Goal: Task Accomplishment & Management: Manage account settings

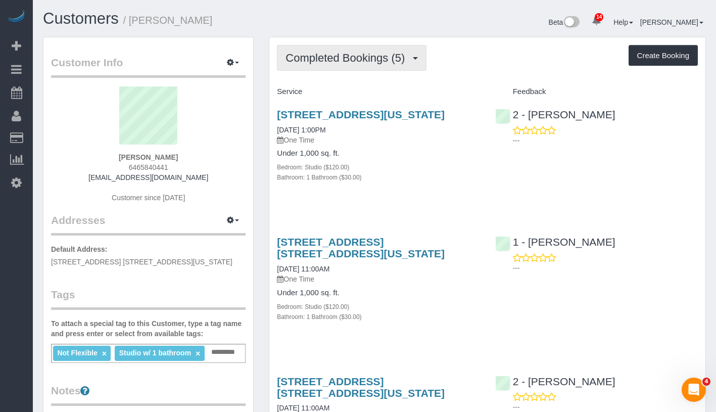
click at [372, 52] on span "Completed Bookings (5)" at bounding box center [347, 58] width 124 height 13
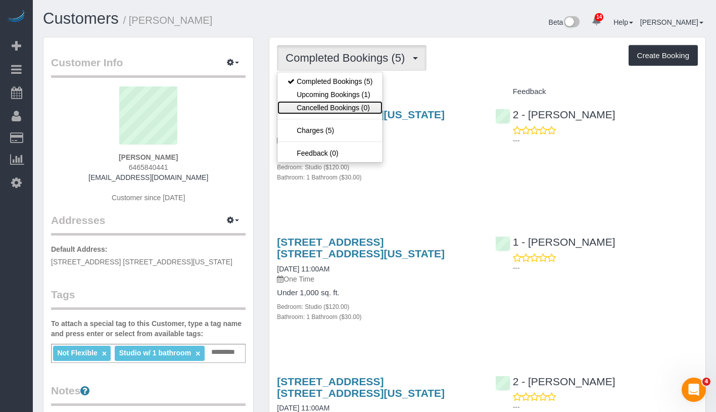
click at [355, 101] on link "Cancelled Bookings (0)" at bounding box center [329, 107] width 105 height 13
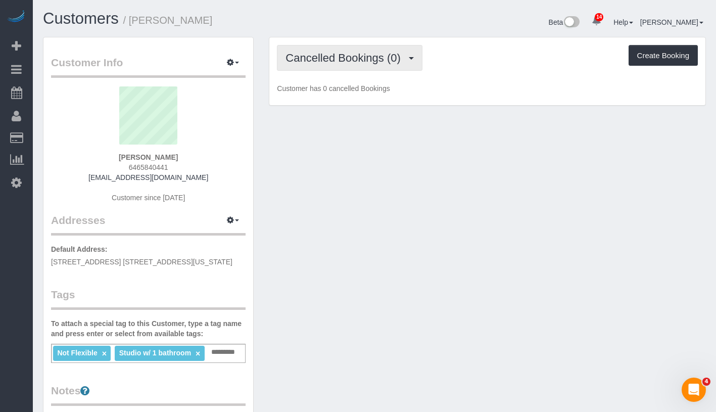
click at [385, 57] on span "Cancelled Bookings (0)" at bounding box center [345, 58] width 120 height 13
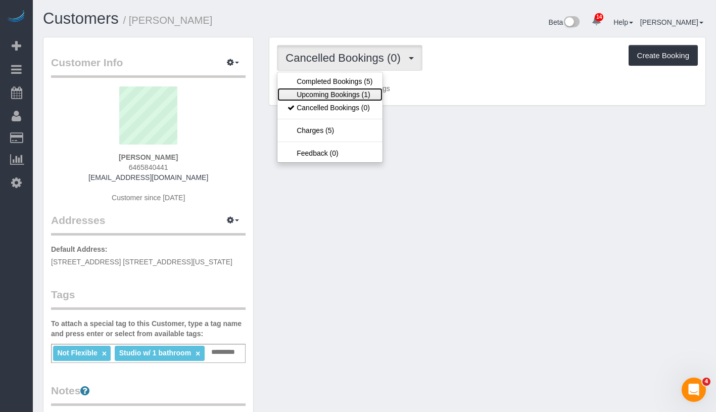
click at [364, 92] on link "Upcoming Bookings (1)" at bounding box center [329, 94] width 105 height 13
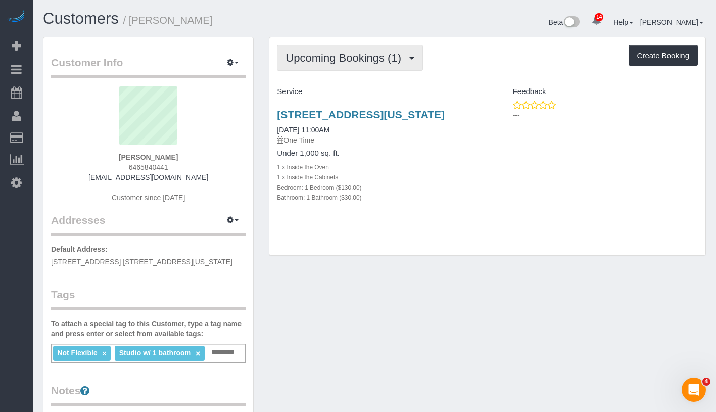
click at [343, 64] on button "Upcoming Bookings (1)" at bounding box center [350, 58] width 146 height 26
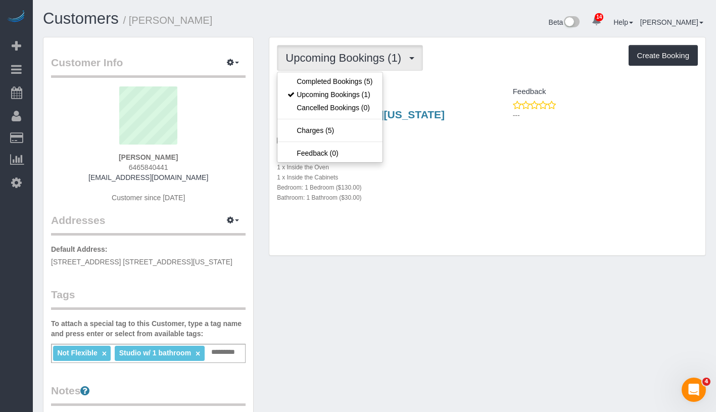
click at [487, 76] on div "Upcoming Bookings (1) Completed Bookings (5) Upcoming Bookings (1) Cancelled Bo…" at bounding box center [487, 146] width 436 height 218
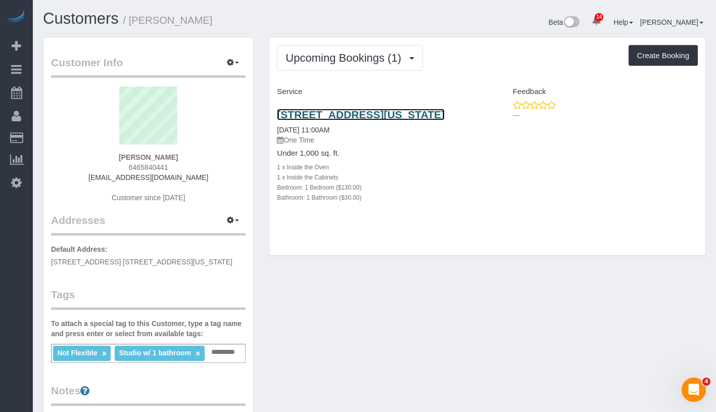
click at [346, 112] on link "125 W 72nd St, #6, New York, NY 10023" at bounding box center [361, 115] width 168 height 12
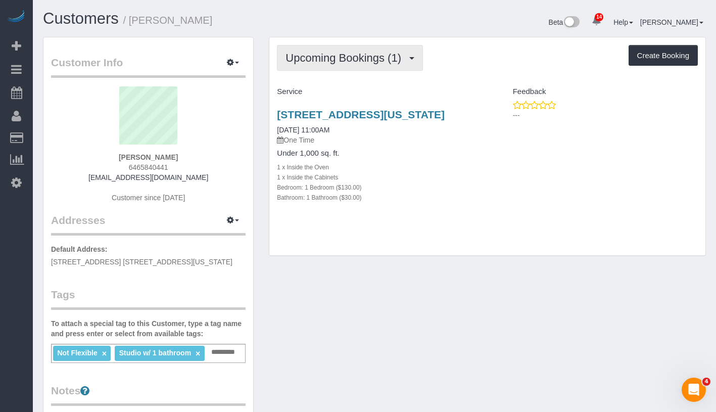
click at [357, 69] on button "Upcoming Bookings (1)" at bounding box center [350, 58] width 146 height 26
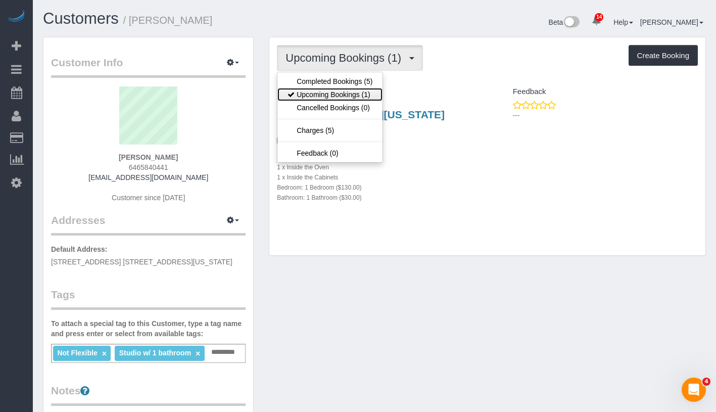
click at [351, 99] on link "Upcoming Bookings (1)" at bounding box center [329, 94] width 105 height 13
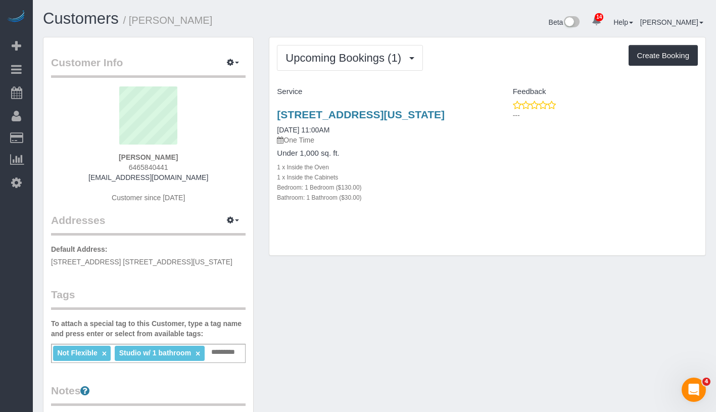
drag, startPoint x: 275, startPoint y: 105, endPoint x: 340, endPoint y: 122, distance: 67.4
click at [340, 122] on div "125 West 72nd Street Apt. 6, New York, NY 10023 09/12/2025 11:00AM One Time Und…" at bounding box center [378, 161] width 218 height 122
copy link "125 West 72nd Street Apt. 6, New York, NY 10023"
click at [326, 158] on h4 "Under 1,000 sq. ft." at bounding box center [378, 153] width 203 height 9
click at [318, 116] on link "125 West 72nd Street Apt. 6, New York, NY 10023" at bounding box center [361, 115] width 168 height 12
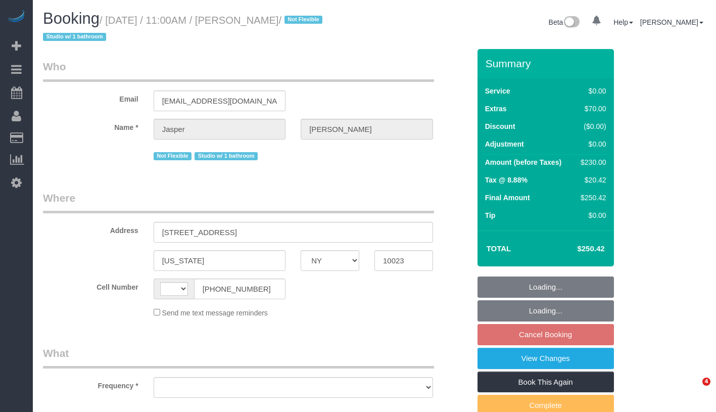
select select "NY"
select select "string:[GEOGRAPHIC_DATA]"
select select "object:744"
select select "1"
select select "spot4"
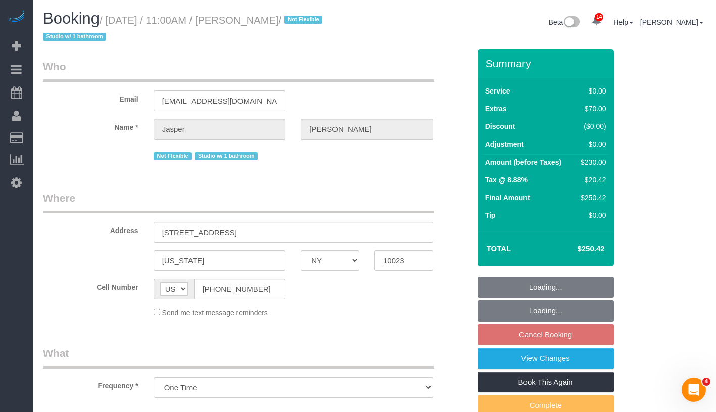
select select "number:89"
select select "number:90"
select select "number:15"
select select "number:5"
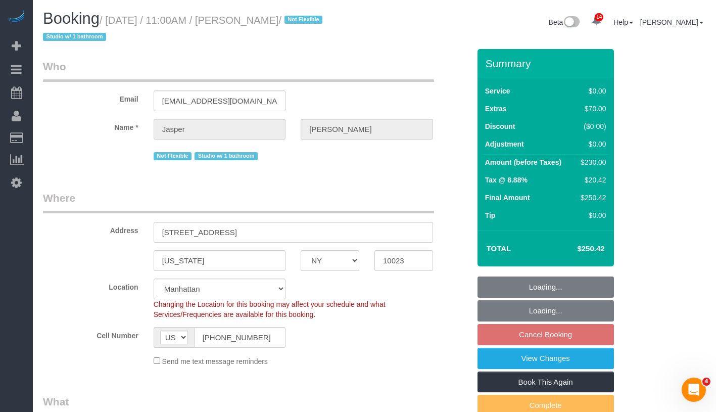
select select "object:1003"
select select "string:stripe-pm_1RMbSf4VGloSiKo7yThLie7D"
select select "1"
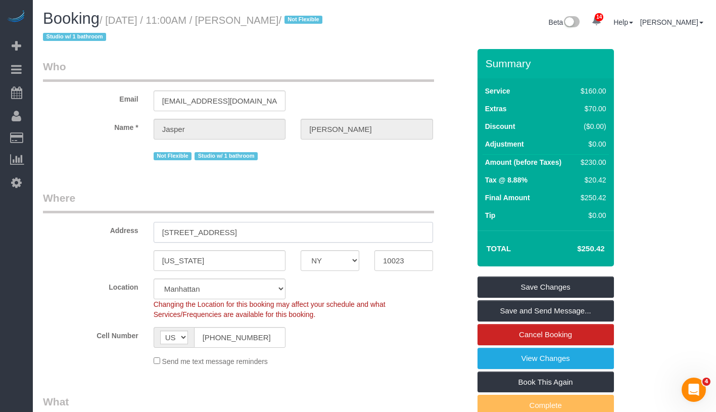
click at [184, 227] on input "125 W 72nd St, #6" at bounding box center [293, 232] width 279 height 21
click at [185, 233] on input "125 W 72nd St, #6" at bounding box center [293, 232] width 279 height 21
click at [184, 231] on input "125 W 72nd St, #6" at bounding box center [293, 232] width 279 height 21
click at [186, 232] on input "125 W 72nd St, #6" at bounding box center [293, 232] width 279 height 21
click at [181, 234] on input "125 W 72nd St, #6" at bounding box center [293, 232] width 279 height 21
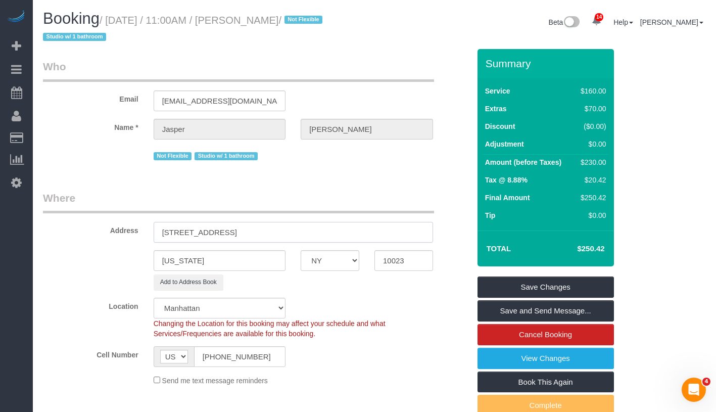
click at [221, 231] on input "125 West 72nd St, #6" at bounding box center [293, 232] width 279 height 21
click at [245, 232] on input "125 West 72nd Street, #6" at bounding box center [293, 232] width 279 height 21
type input "125 West 72nd Street Apt. 6"
click at [203, 280] on button "Add to Address Book" at bounding box center [189, 282] width 70 height 16
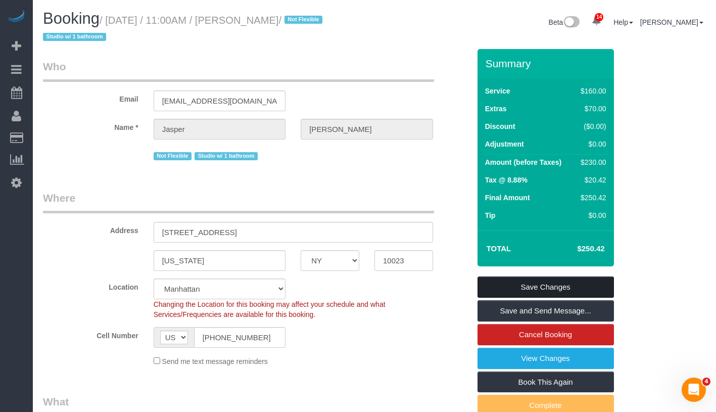
click at [601, 283] on link "Save Changes" at bounding box center [545, 286] width 136 height 21
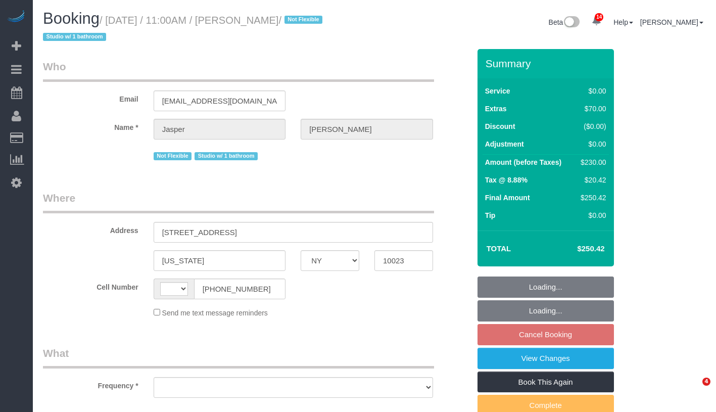
select select "NY"
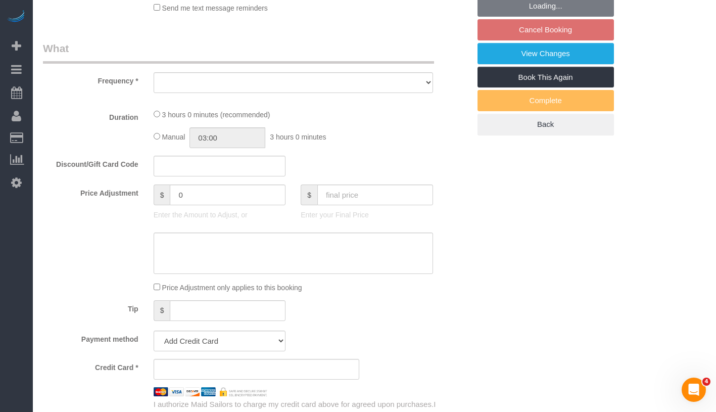
scroll to position [317, 0]
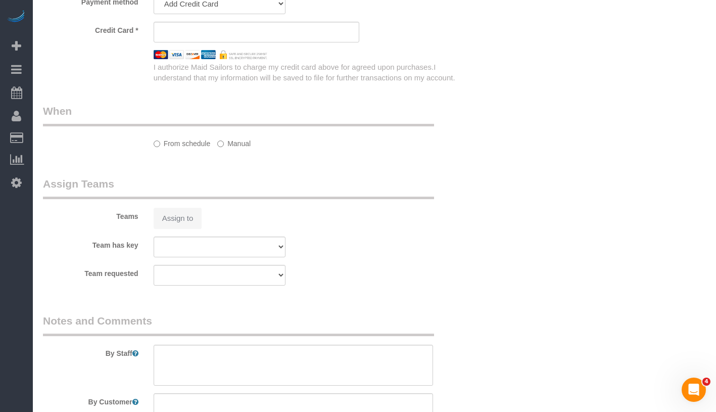
select select "1"
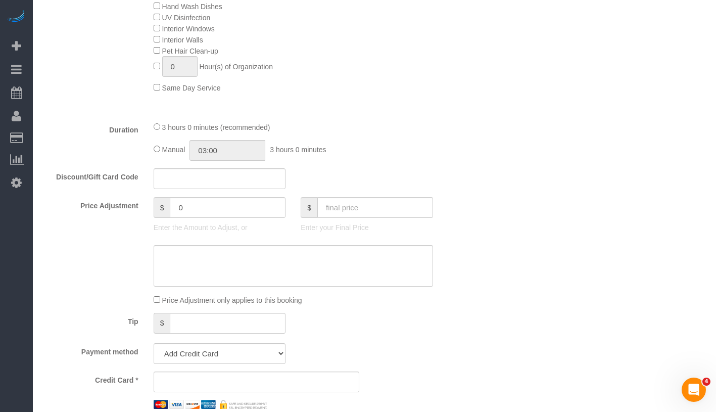
select select "string:[GEOGRAPHIC_DATA]"
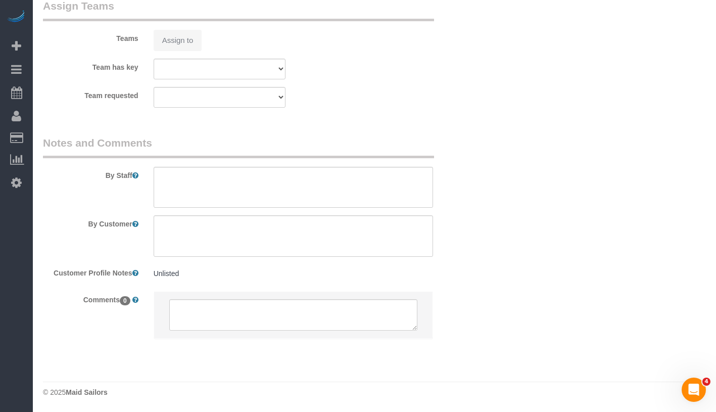
select select "object:994"
select select "string:stripe-pm_1RMbSf4VGloSiKo7yThLie7D"
select select "number:89"
select select "number:90"
select select "number:15"
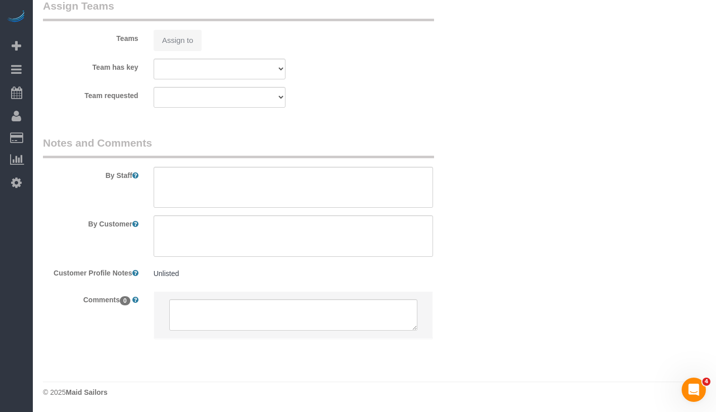
select select "number:5"
select select "spot4"
select select "1"
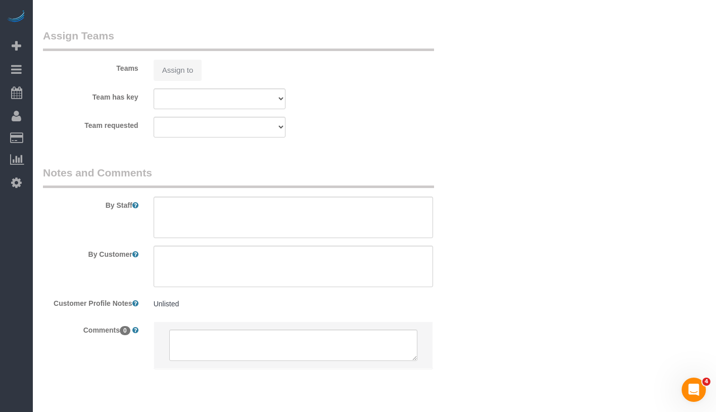
scroll to position [1364, 0]
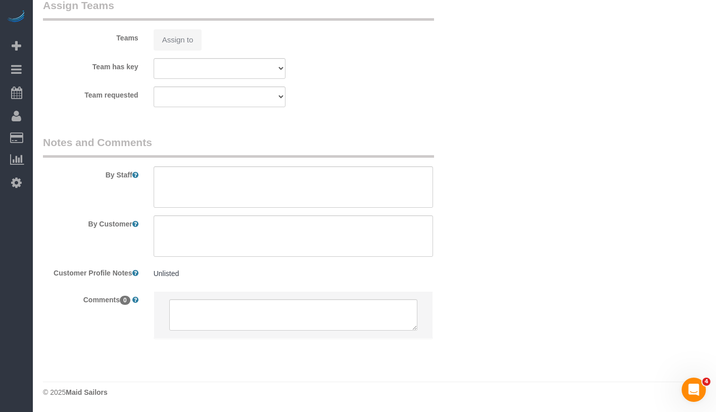
select select "object:1039"
click at [213, 274] on pre "Unlisted" at bounding box center [293, 273] width 279 height 10
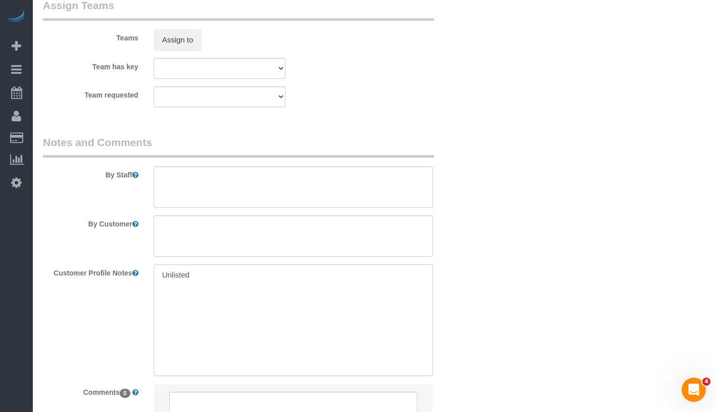
click at [218, 274] on textarea "Unlisted" at bounding box center [293, 320] width 279 height 112
paste textarea "1 bed 1 bath"
click at [158, 283] on textarea "1 bed 1 bath" at bounding box center [293, 320] width 279 height 112
click at [159, 303] on textarea "1 bed 1 bath" at bounding box center [293, 320] width 279 height 112
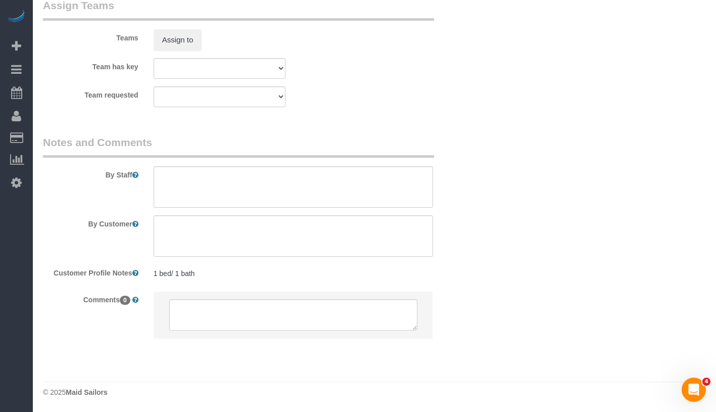
click at [199, 268] on pre "1 bed/ 1 bath" at bounding box center [293, 273] width 279 height 10
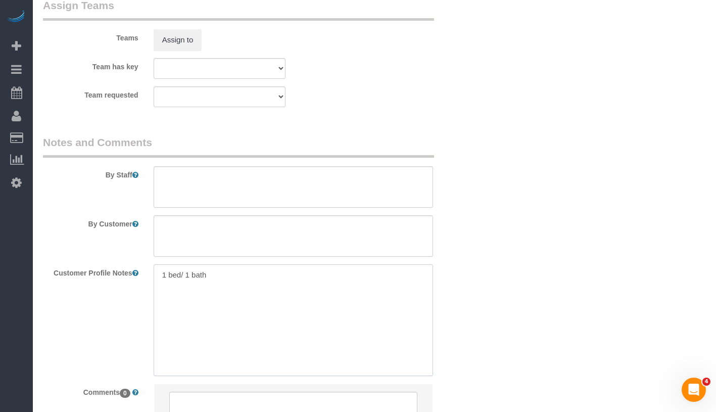
click at [181, 274] on textarea "1 bed/ 1 bath" at bounding box center [293, 320] width 279 height 112
paste textarea "125 West 72nd Street #6"
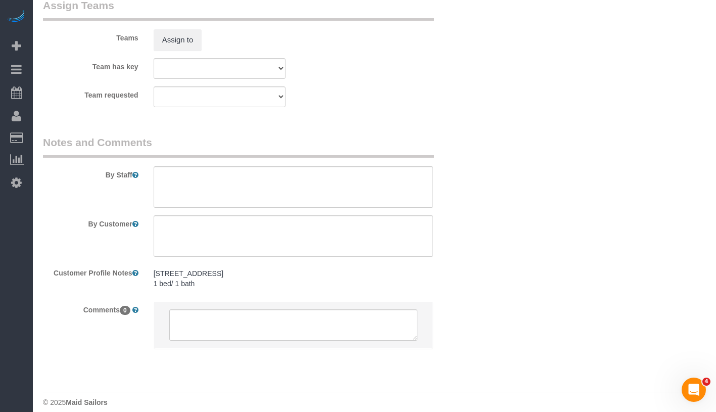
click at [226, 280] on pre "125 West 72nd Street #6 1 bed/ 1 bath" at bounding box center [293, 278] width 279 height 20
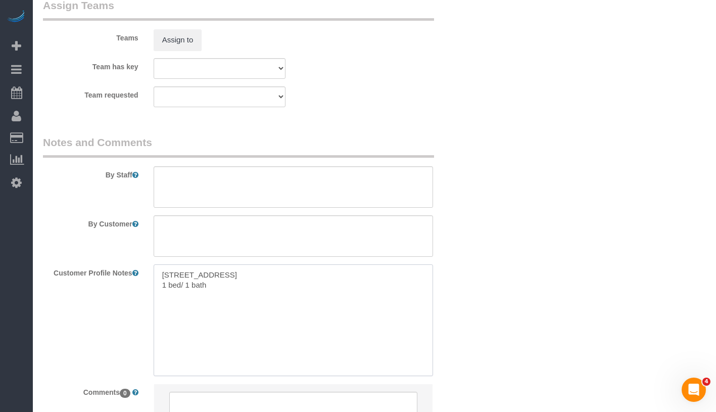
click at [226, 283] on textarea "125 West 72nd Street #6 1 bed/ 1 bath" at bounding box center [293, 320] width 279 height 112
click at [250, 284] on textarea "125 West 72nd Street #6 1 bed/ 1 bath" at bounding box center [293, 320] width 279 height 112
paste textarea "https://streeteasy.com/building/125-west-72-street-new_york/6"
type textarea "125 West 72nd Street #6 1 bed/ 1 bath https://streeteasy.com/building/125-west-…"
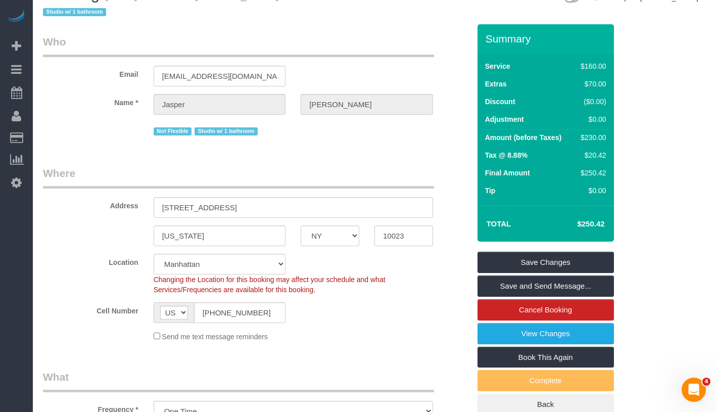
scroll to position [0, 0]
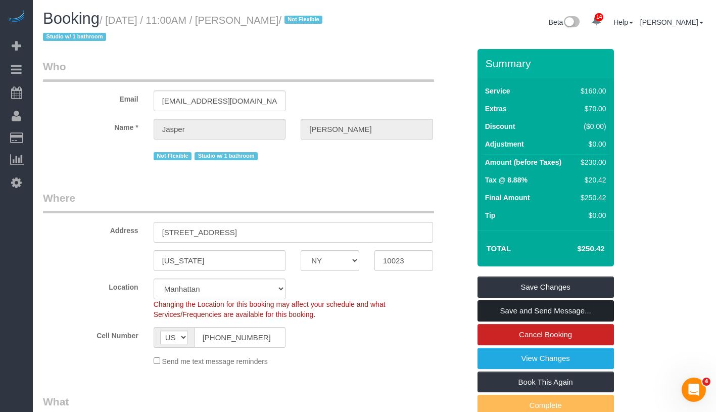
click at [587, 308] on link "Save and Send Message..." at bounding box center [545, 310] width 136 height 21
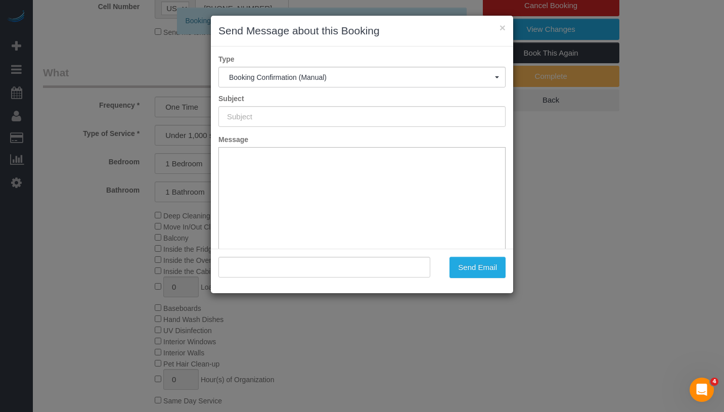
type input "Cleaning Confirmed for 09/12/2025 at 11:00am"
type input ""Jasper Bingham" <binghamjasper@gmail.com>"
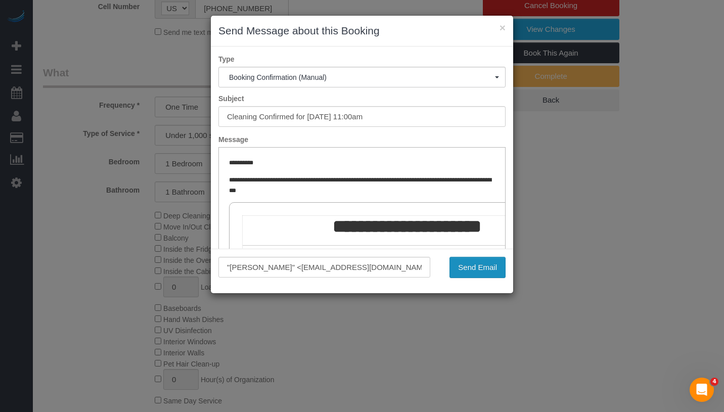
click at [480, 264] on button "Send Email" at bounding box center [477, 267] width 56 height 21
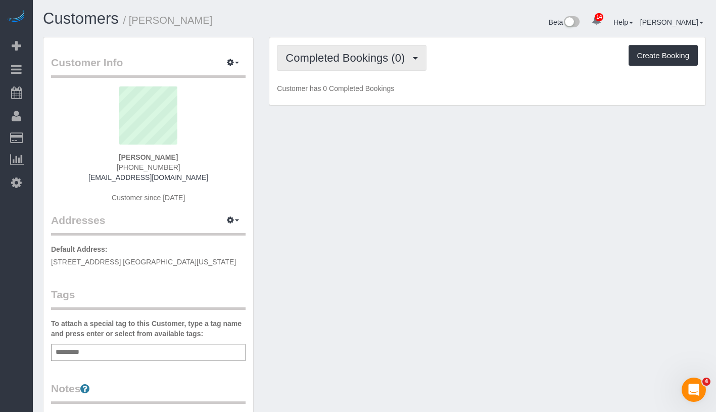
click at [355, 57] on span "Completed Bookings (0)" at bounding box center [347, 58] width 124 height 13
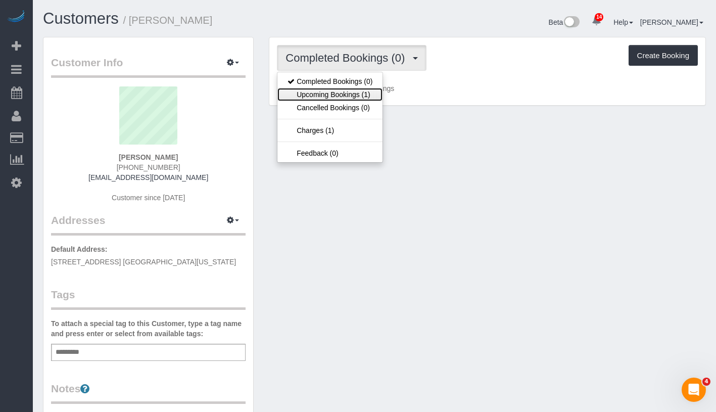
click at [336, 93] on link "Upcoming Bookings (1)" at bounding box center [329, 94] width 105 height 13
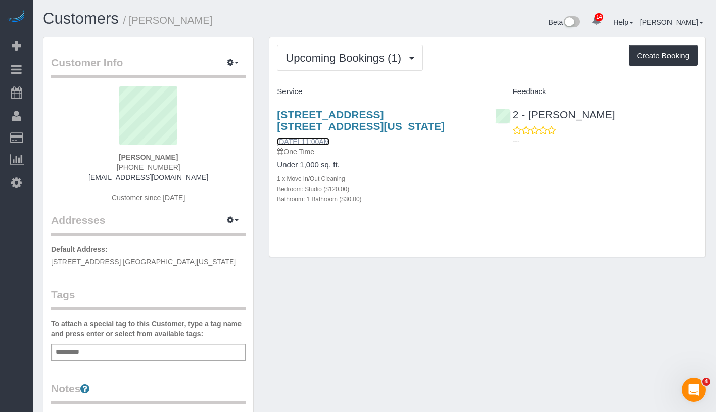
click at [320, 140] on link "09/10/2025 11:00AM" at bounding box center [303, 141] width 53 height 8
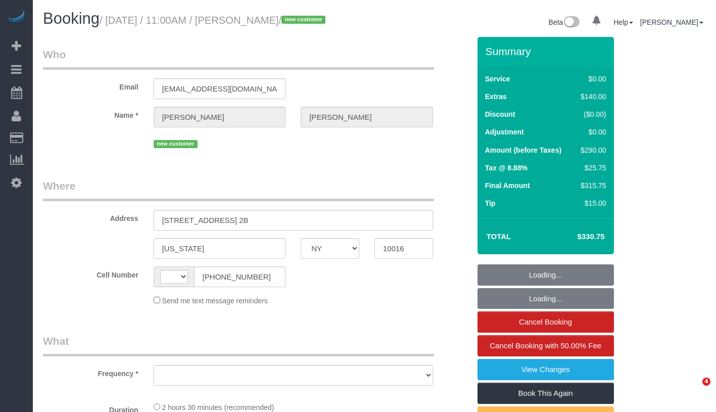
select select "NY"
select select "string:[GEOGRAPHIC_DATA]"
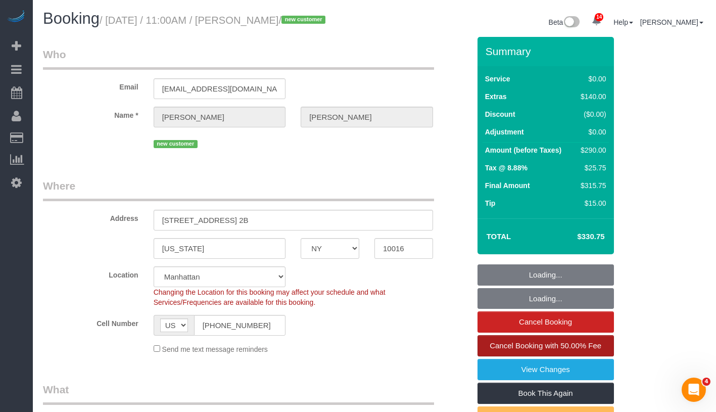
select select "string:stripe-pm_1S3eCt4VGloSiKo7JcjuJUZj"
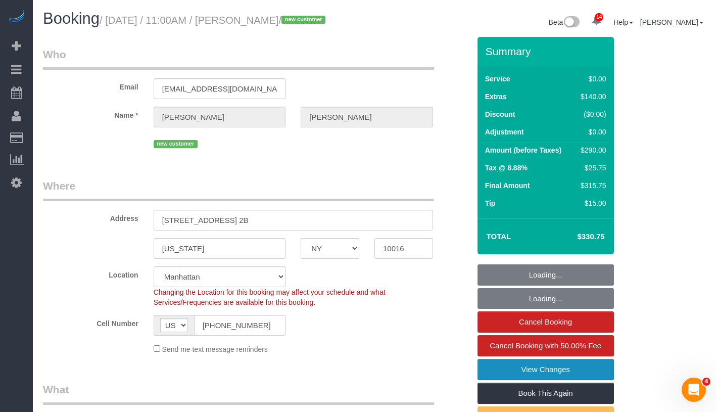
click at [581, 378] on link "View Changes" at bounding box center [545, 369] width 136 height 21
select select "object:1501"
select select "spot1"
select select "number:57"
select select "number:73"
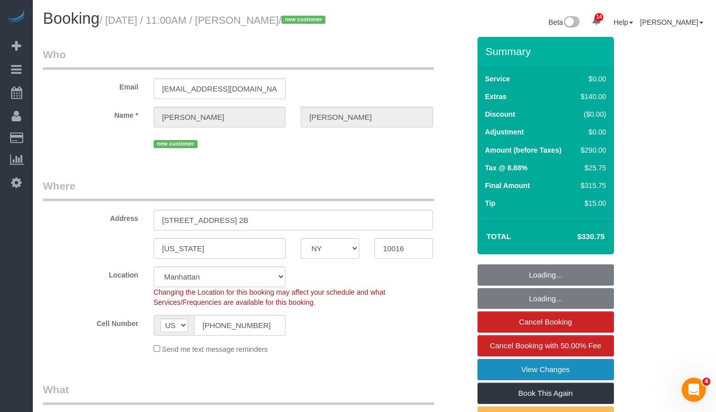
select select "number:15"
select select "number:5"
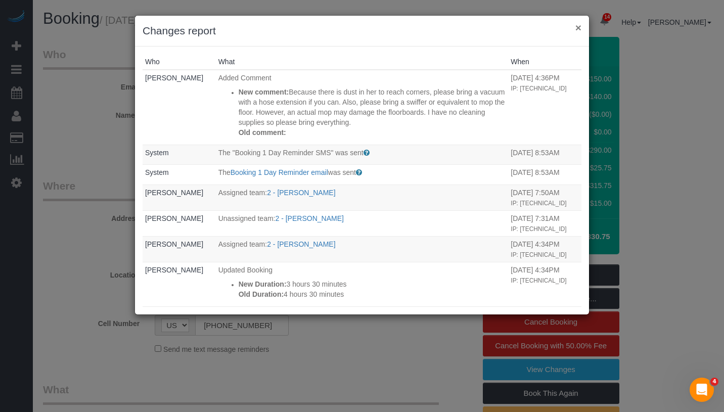
click at [576, 26] on button "×" at bounding box center [578, 27] width 6 height 11
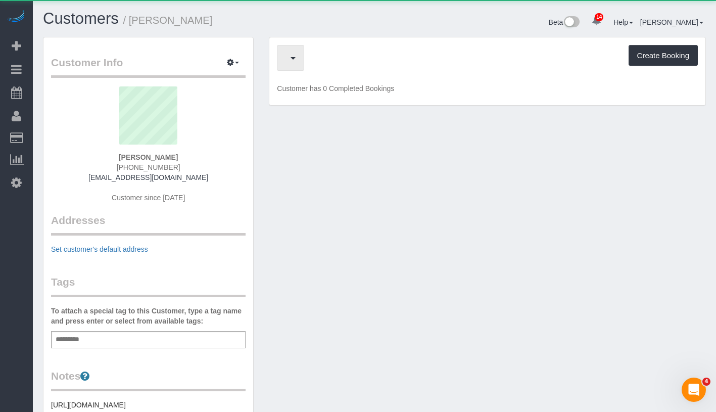
click at [291, 61] on span "button" at bounding box center [287, 58] width 5 height 13
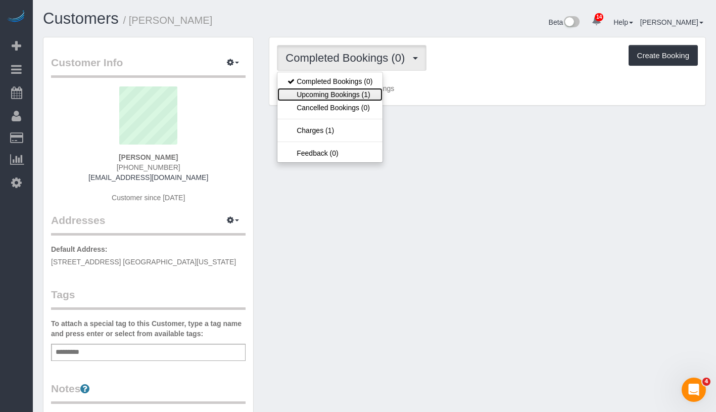
click at [344, 98] on link "Upcoming Bookings (1)" at bounding box center [329, 94] width 105 height 13
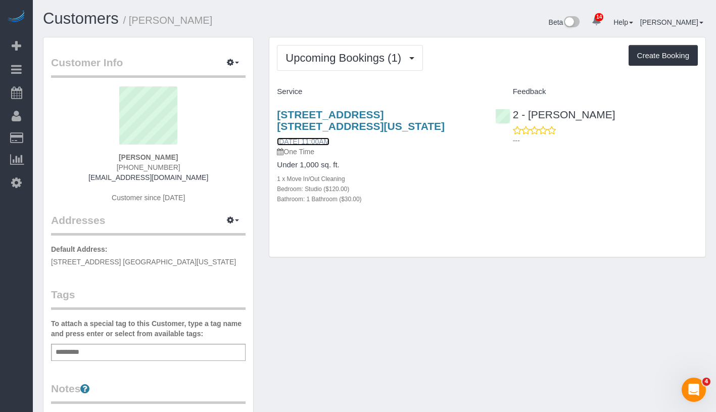
click at [320, 140] on link "09/10/2025 11:00AM" at bounding box center [303, 141] width 53 height 8
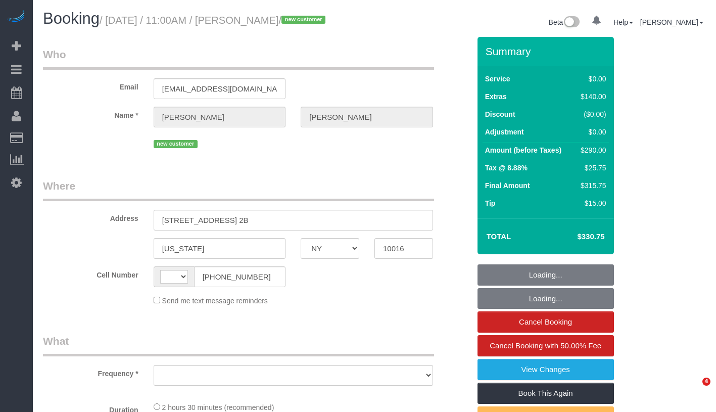
select select "NY"
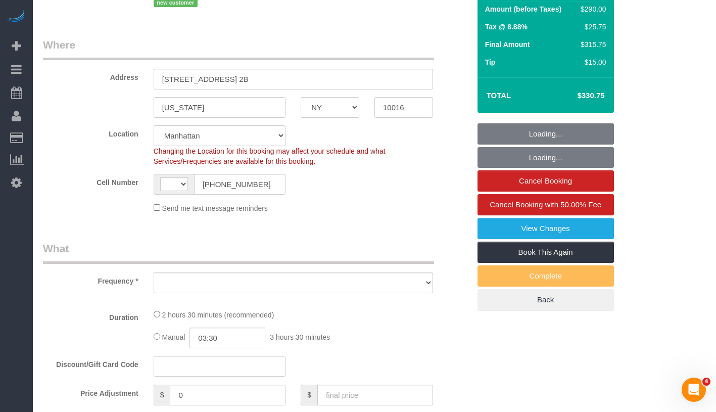
select select "string:[GEOGRAPHIC_DATA]"
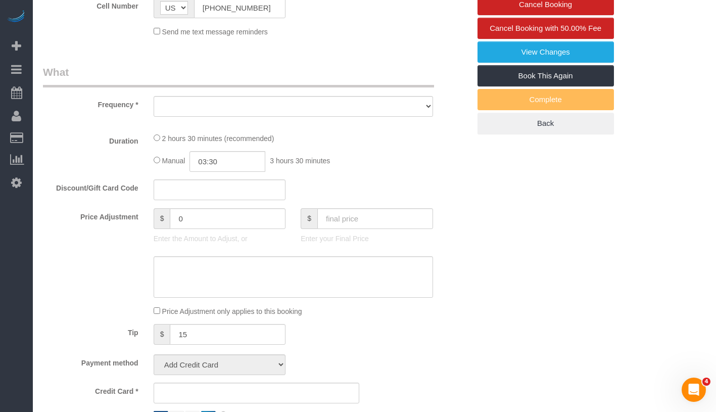
select select "object:775"
select select "number:57"
select select "number:73"
select select "number:15"
select select "number:5"
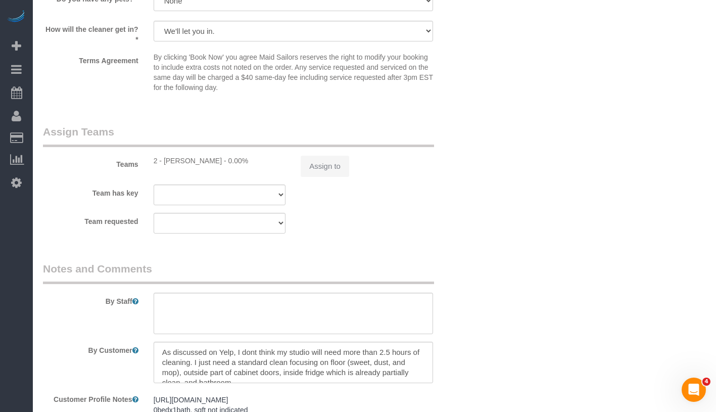
select select "string:stripe-pm_1S3eCt4VGloSiKo7JcjuJUZj"
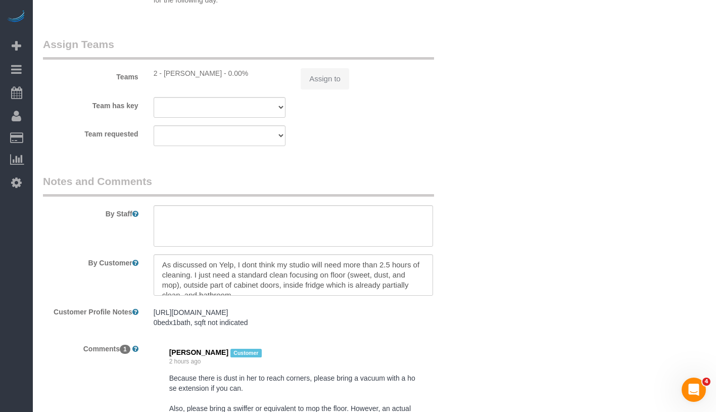
select select "spot1"
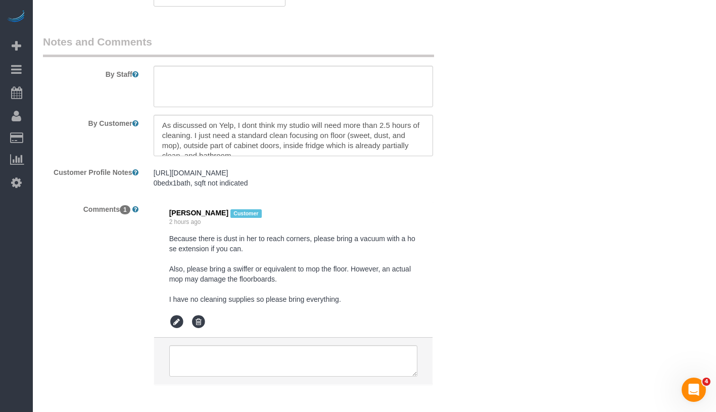
scroll to position [1521, 0]
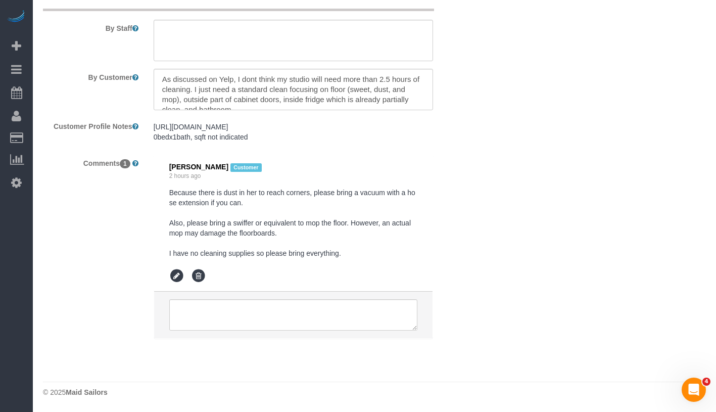
select select "object:1068"
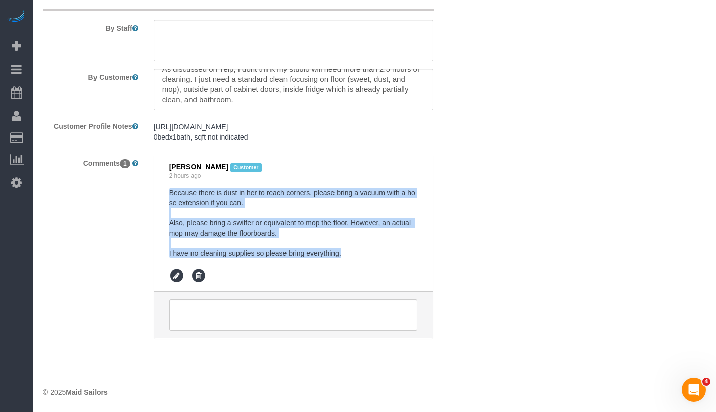
drag, startPoint x: 163, startPoint y: 195, endPoint x: 374, endPoint y: 258, distance: 220.3
click at [374, 258] on li "[PERSON_NAME] Customer 2 hours ago Because there is dust in her to reach corner…" at bounding box center [293, 223] width 278 height 137
copy pre "Because there is dust in her to reach corners, please bring a vacuum with a hos…"
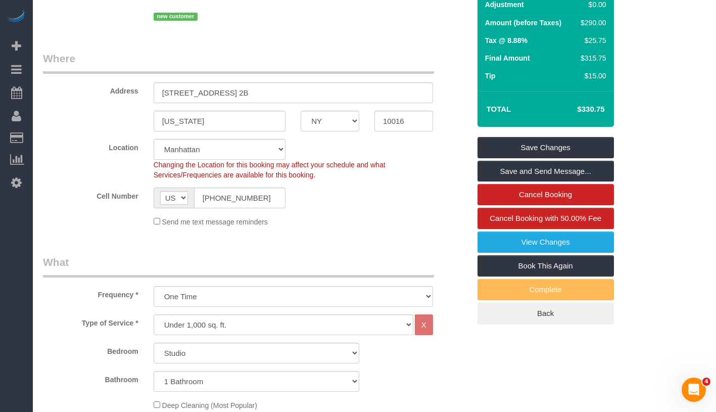
scroll to position [0, 0]
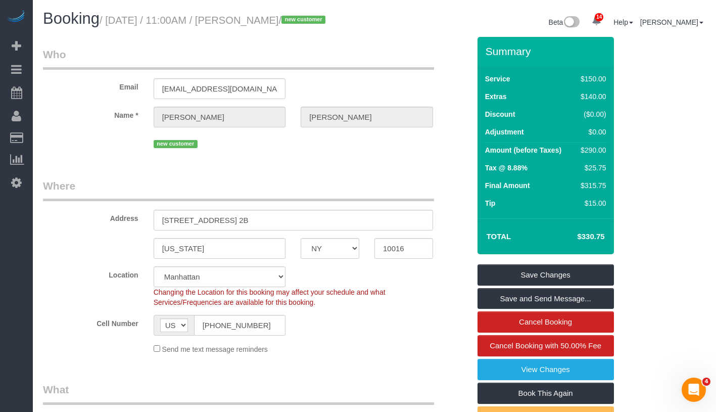
drag, startPoint x: 114, startPoint y: 24, endPoint x: 336, endPoint y: 21, distance: 221.8
click at [328, 21] on small "/ [DATE] / 11:00AM / [PERSON_NAME] / new customer" at bounding box center [214, 20] width 229 height 11
copy small "[DATE] / 11:00AM / [PERSON_NAME]"
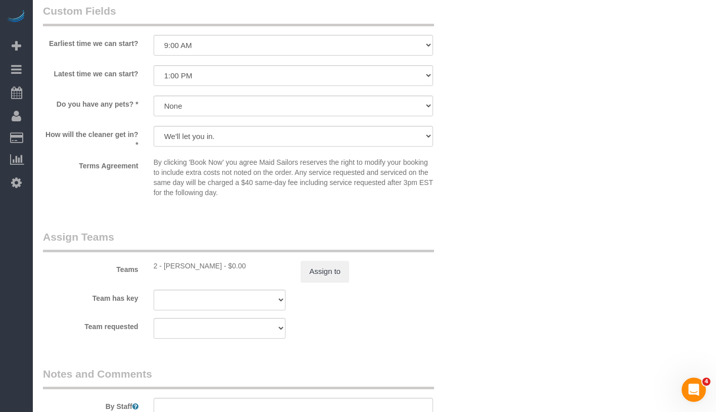
scroll to position [1401, 0]
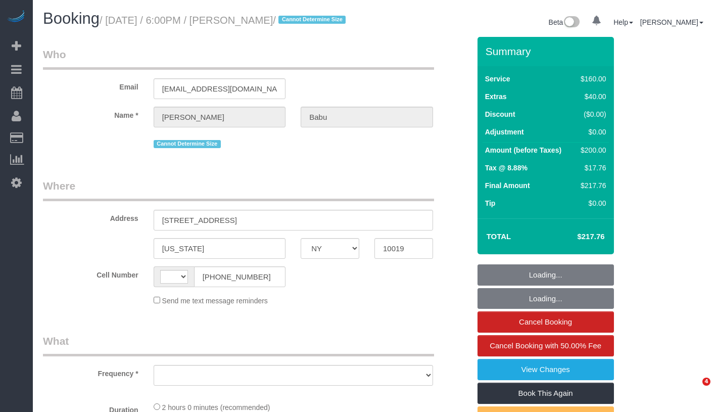
select select "NY"
select select "object:503"
select select "number:89"
select select "number:90"
select select "number:15"
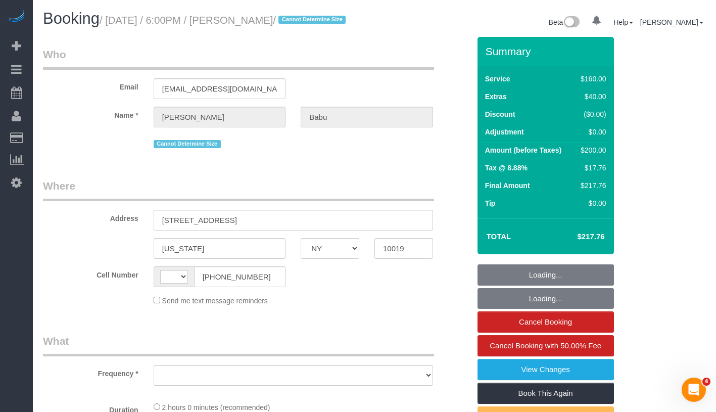
select select "number:5"
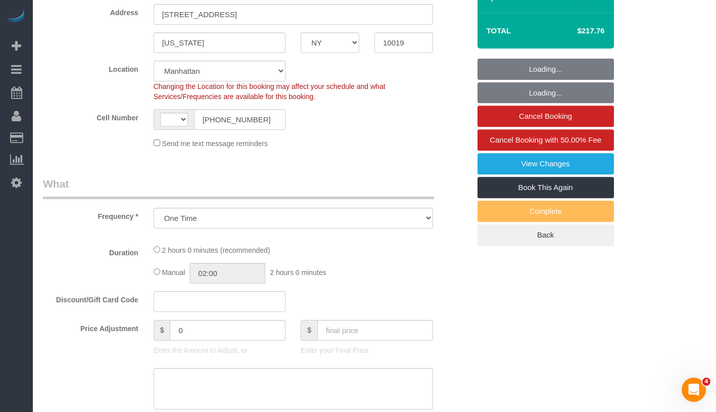
select select "string:stripe-pm_1S5WcS4VGloSiKo7DhcqWhyW"
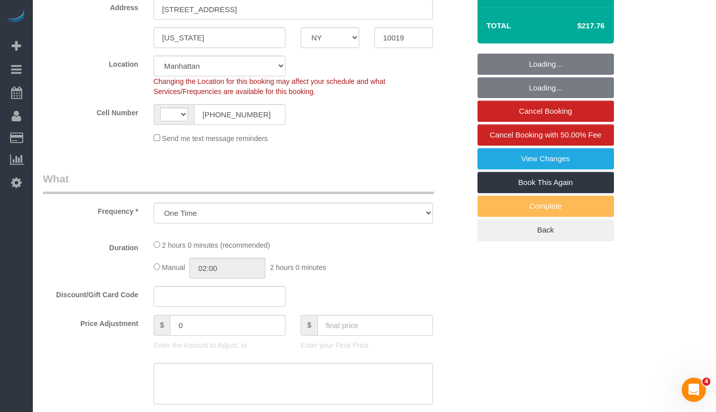
select select "object:654"
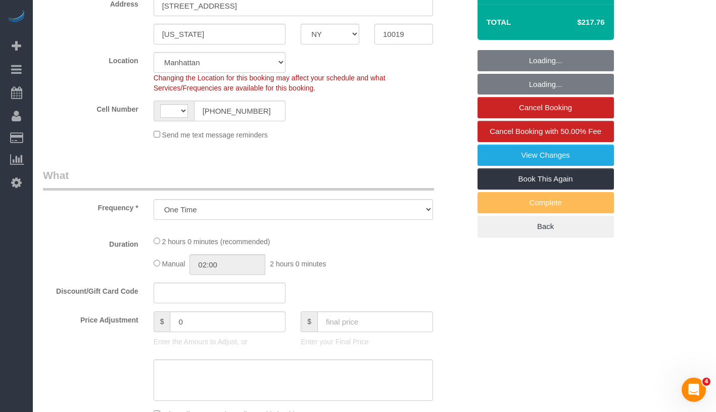
select select "string:[GEOGRAPHIC_DATA]"
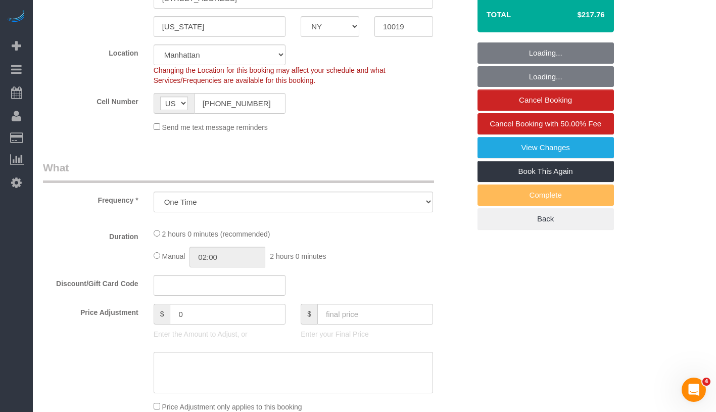
scroll to position [222, 0]
select select "spot1"
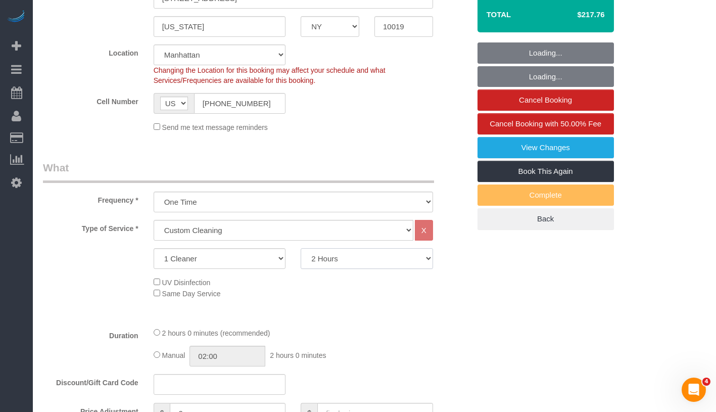
click at [366, 269] on select "2 Hours 2.5 Hours 3 Hours 3.5 Hours 4 Hours 4.5 Hours 5 Hours 5.5 Hours 6 Hours…" at bounding box center [367, 258] width 132 height 21
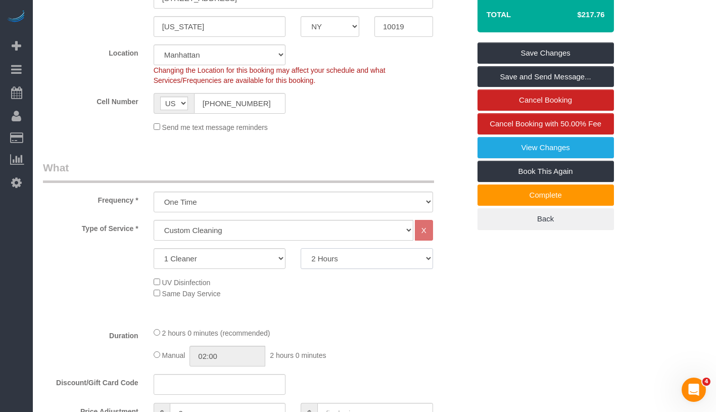
select select "180"
select select "spot39"
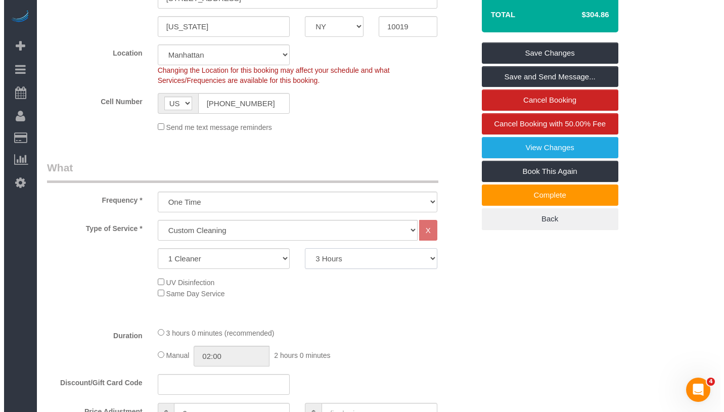
scroll to position [0, 0]
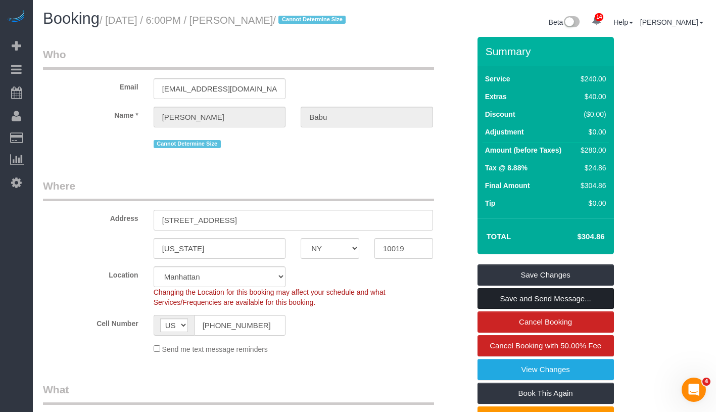
click at [598, 309] on link "Save and Send Message..." at bounding box center [545, 298] width 136 height 21
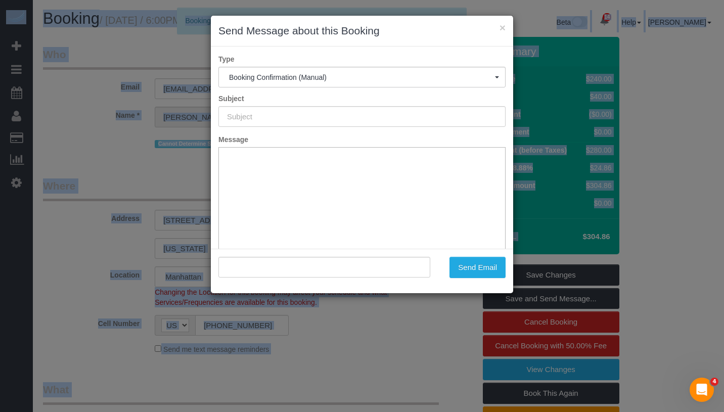
drag, startPoint x: 576, startPoint y: 252, endPoint x: 609, endPoint y: 251, distance: 33.4
click at [609, 251] on body "× Send Message about this Booking Type Booking Confirmation (Manual) Booking Co…" at bounding box center [362, 206] width 724 height 412
copy body "00 Lore Ipsu Dolorsitametc Adi elit 9 seddoe × Tem inci 6 ut labore etd 65/35/7…"
type input "Cleaning Confirmed for [DATE] 6:00pm"
type input ""[PERSON_NAME]" <[EMAIL_ADDRESS][DOMAIN_NAME]>"
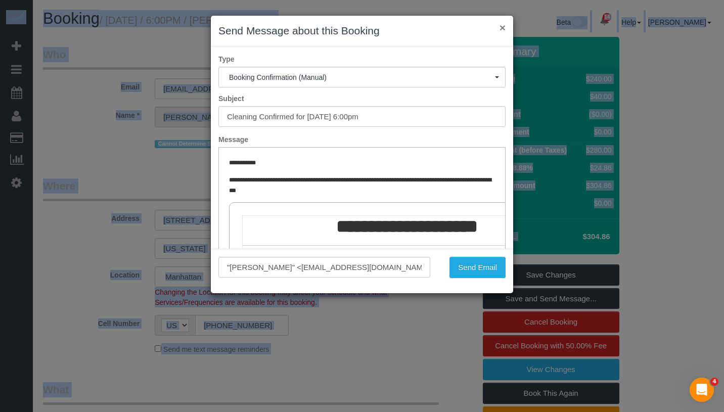
click at [500, 30] on button "×" at bounding box center [502, 27] width 6 height 11
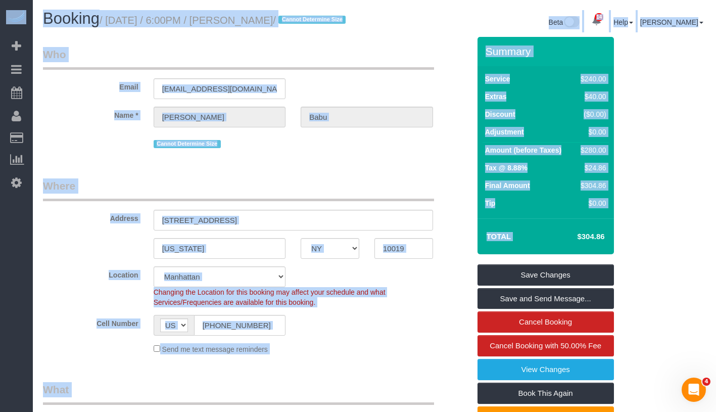
click at [569, 241] on h4 "$304.86" at bounding box center [576, 236] width 58 height 9
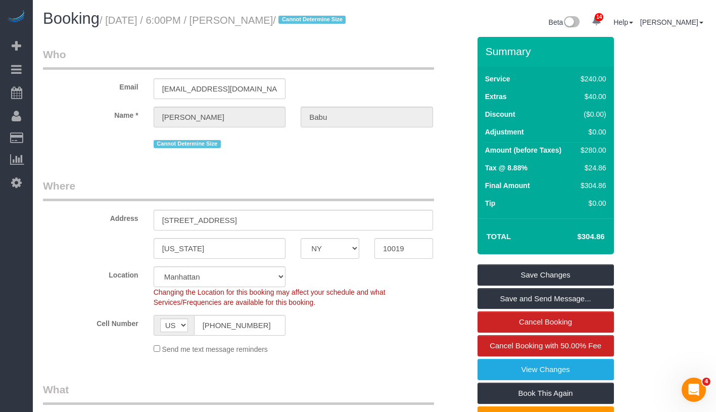
click at [569, 241] on h4 "$304.86" at bounding box center [576, 236] width 58 height 9
drag, startPoint x: 580, startPoint y: 248, endPoint x: 606, endPoint y: 250, distance: 25.8
click at [606, 249] on td "$304.86" at bounding box center [576, 236] width 66 height 25
click at [577, 380] on link "View Changes" at bounding box center [545, 369] width 136 height 21
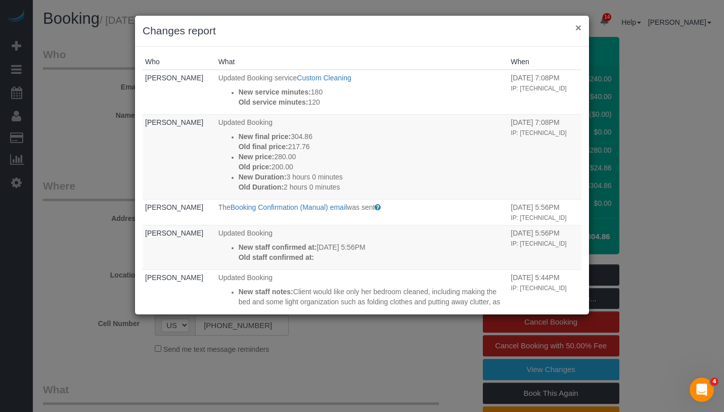
click at [580, 30] on button "×" at bounding box center [578, 27] width 6 height 11
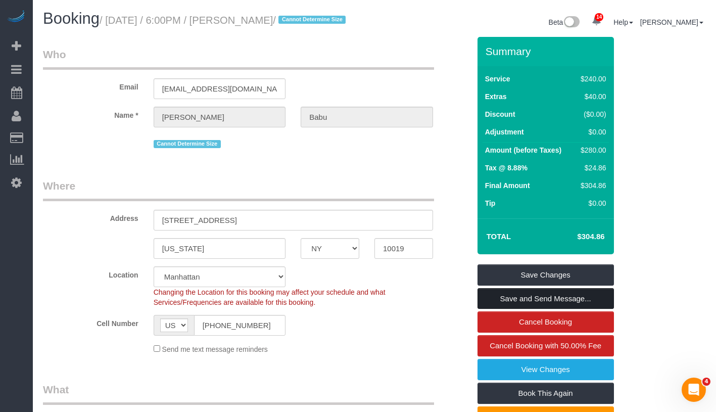
click at [598, 309] on link "Save and Send Message..." at bounding box center [545, 298] width 136 height 21
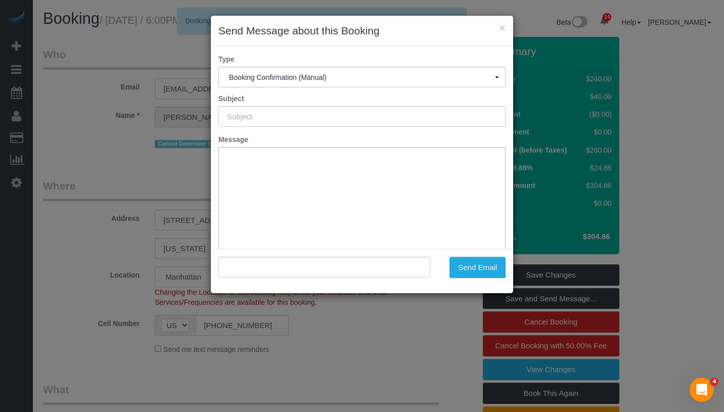
type input "Cleaning Confirmed for [DATE] 6:00pm"
type input ""[PERSON_NAME]" <[EMAIL_ADDRESS][DOMAIN_NAME]>"
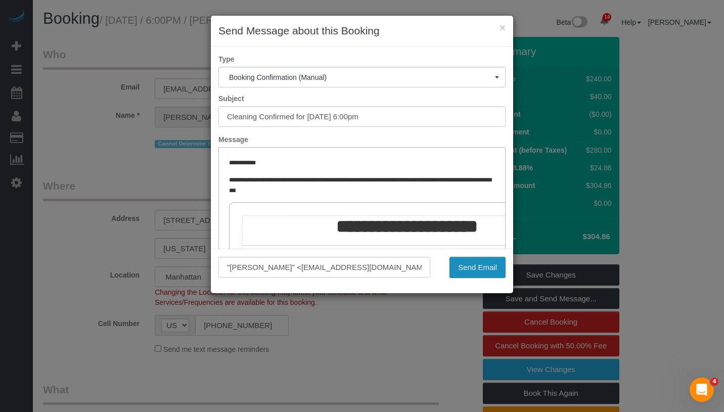
click at [474, 262] on button "Send Email" at bounding box center [477, 267] width 56 height 21
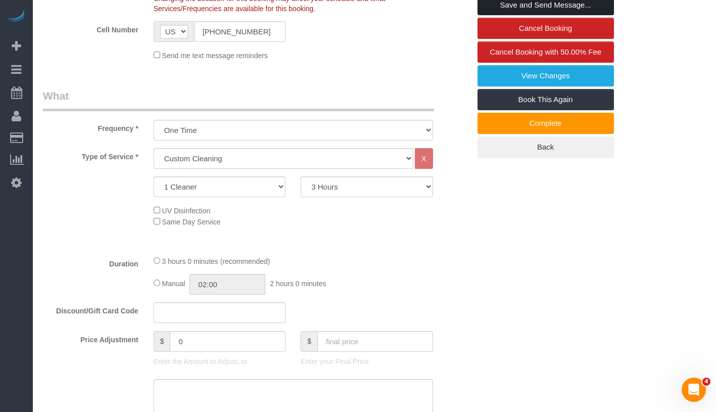
scroll to position [428, 0]
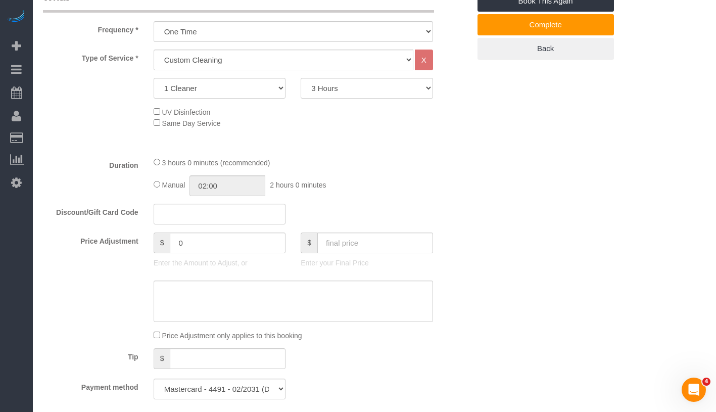
click at [160, 196] on div "Manual 02:00 2 hours 0 minutes" at bounding box center [293, 185] width 279 height 21
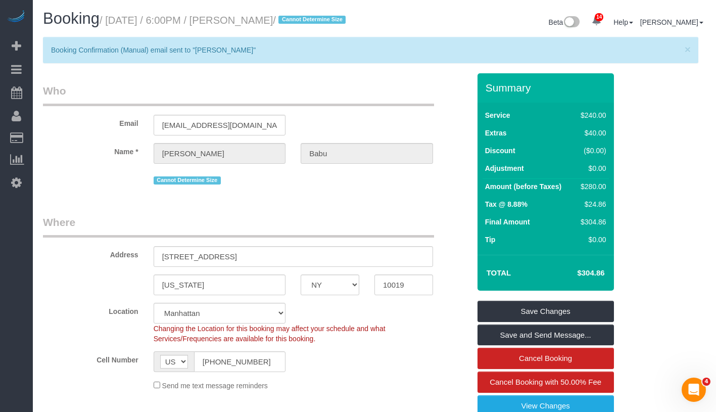
scroll to position [0, 0]
